Goal: Task Accomplishment & Management: Manage account settings

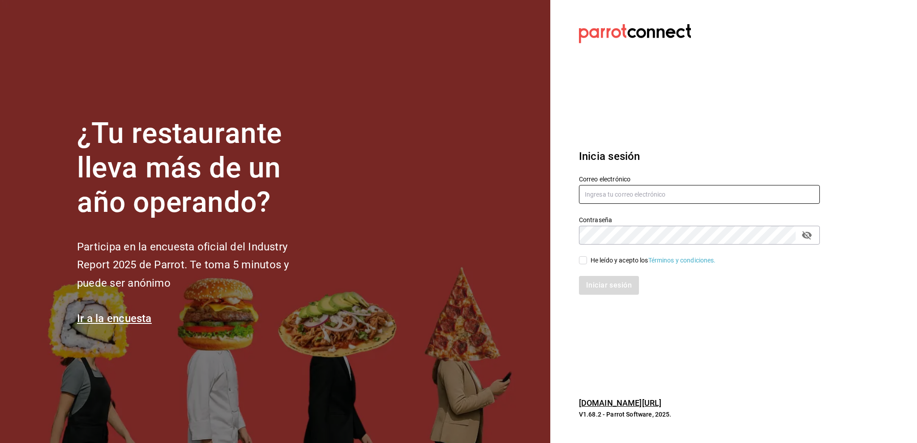
click at [698, 194] on input "text" at bounding box center [699, 194] width 241 height 19
type input "[PERSON_NAME][EMAIL_ADDRESS][DOMAIN_NAME]"
click at [805, 237] on icon "passwordField" at bounding box center [807, 235] width 10 height 9
drag, startPoint x: 583, startPoint y: 261, endPoint x: 592, endPoint y: 267, distance: 10.3
click at [588, 264] on label "He leído y acepto los Términos y condiciones." at bounding box center [647, 260] width 137 height 9
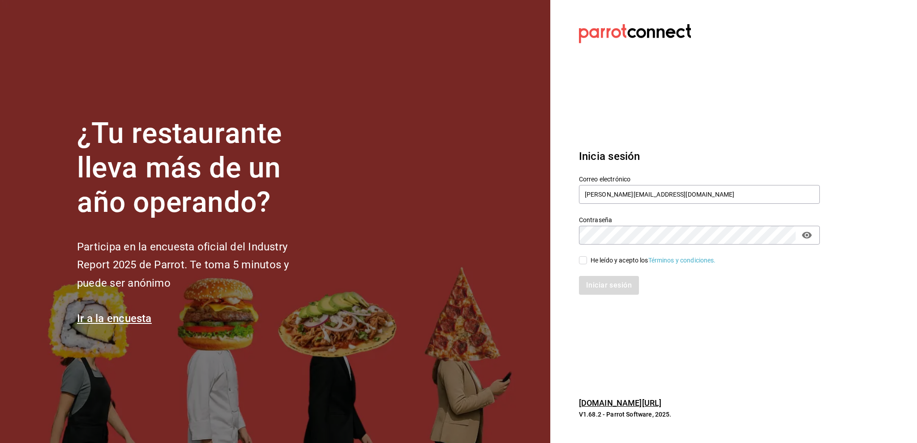
click at [587, 264] on input "He leído y acepto los Términos y condiciones." at bounding box center [583, 260] width 8 height 8
checkbox input "true"
click at [614, 286] on button "Iniciar sesión" at bounding box center [609, 285] width 61 height 19
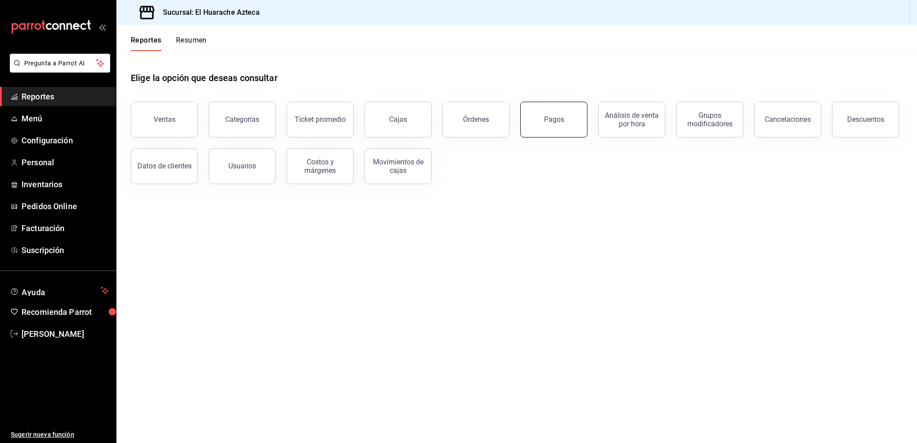
click at [533, 120] on button "Pagos" at bounding box center [553, 120] width 67 height 36
